Goal: Browse casually: Explore the website without a specific task or goal

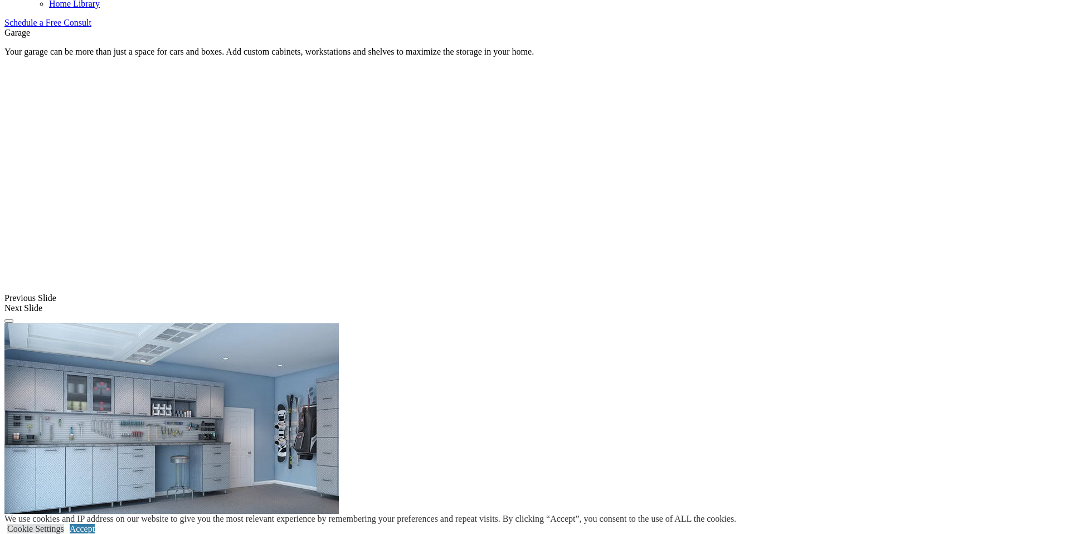
scroll to position [820, 0]
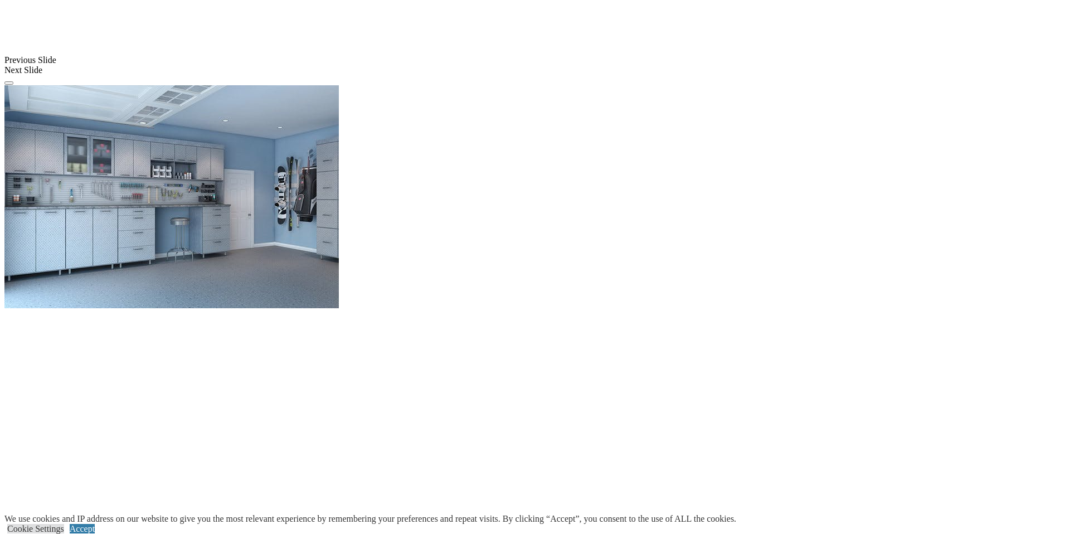
scroll to position [1148, 0]
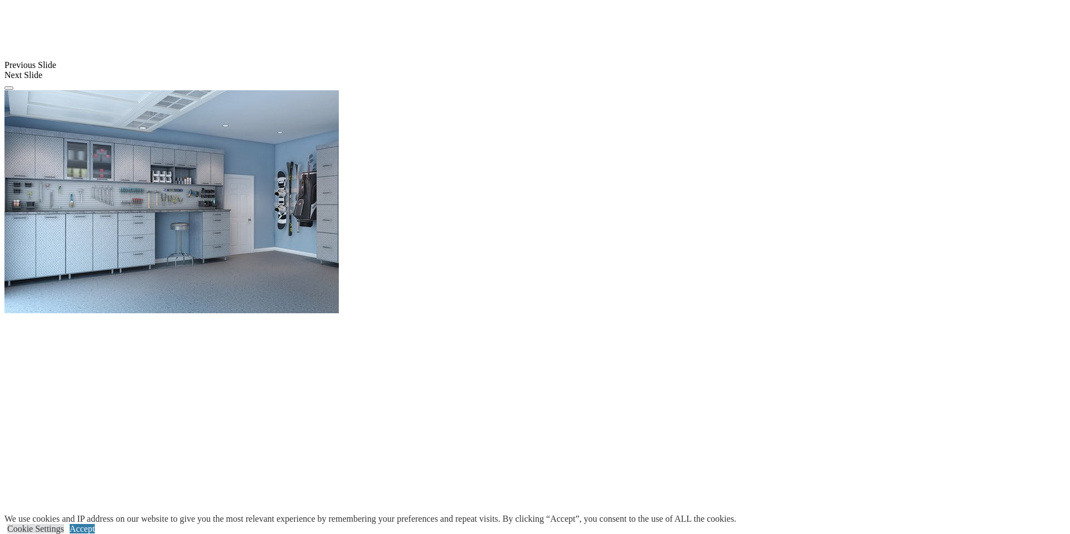
scroll to position [333, 0]
